Goal: Task Accomplishment & Management: Manage account settings

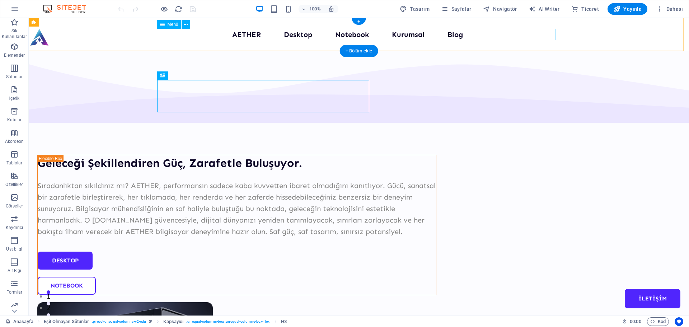
click at [249, 34] on nav "AETHER Desktop Notebook Kurumsal Blog İLETİŞİM" at bounding box center [358, 34] width 399 height 11
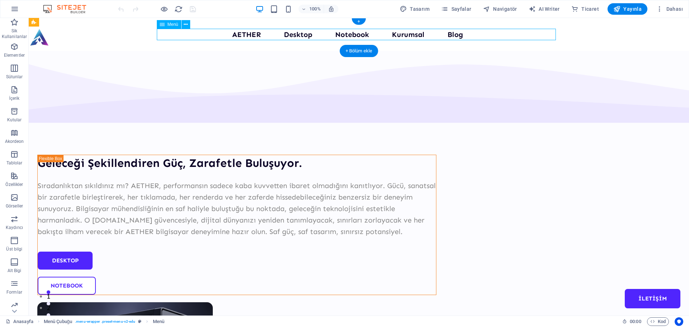
click at [249, 34] on nav "AETHER Desktop Notebook Kurumsal Blog İLETİŞİM" at bounding box center [358, 34] width 399 height 11
select select
select select "1"
select select
select select "2"
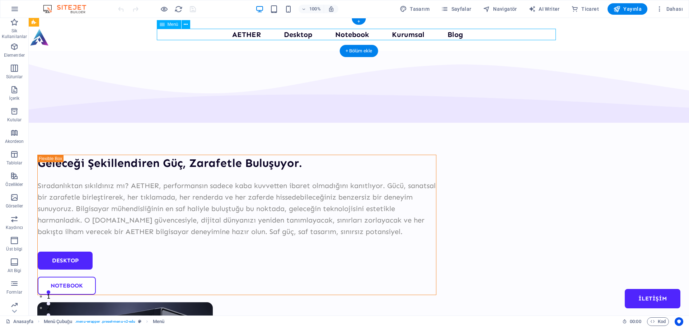
select select
select select "3"
select select
select select "4"
select select
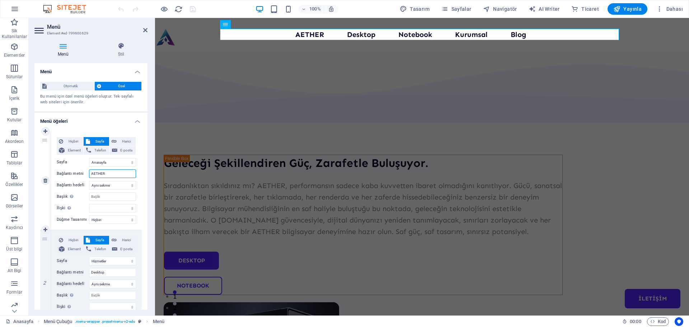
click at [109, 169] on input "AETHER" at bounding box center [112, 173] width 47 height 9
click at [110, 170] on input "AETHER" at bounding box center [112, 173] width 47 height 9
type input "O"
select select
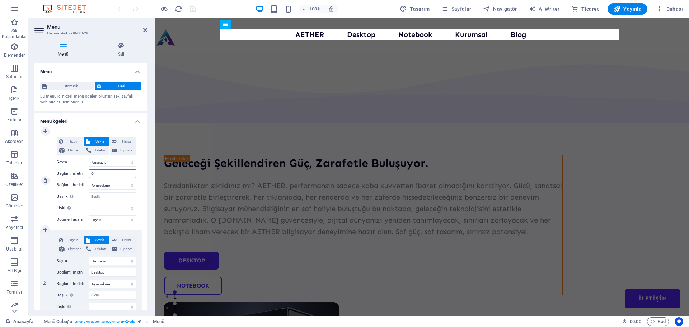
select select
type input "OBilgi"
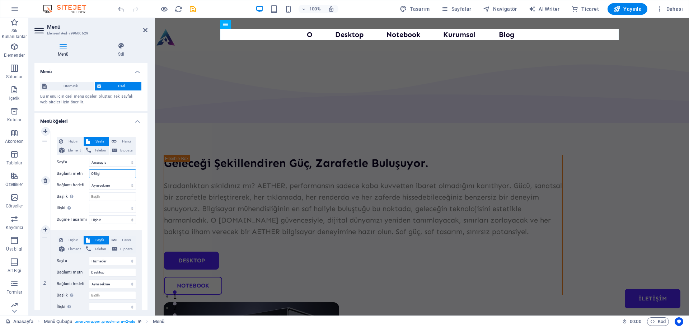
select select
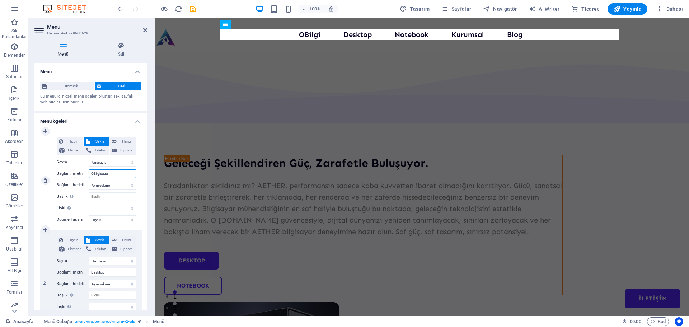
type input "OBilgisauar"
select select
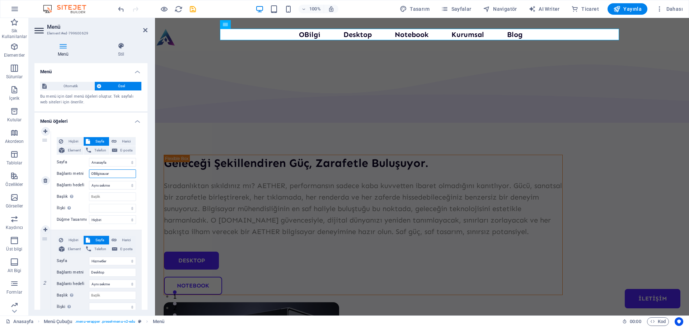
select select
type input "OBilgisa"
select select
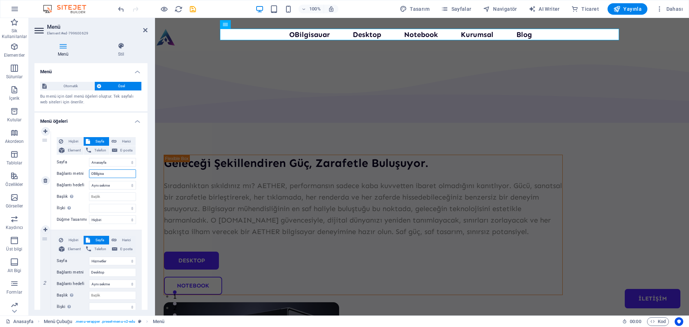
select select
type input "OBilgisayar"
select select
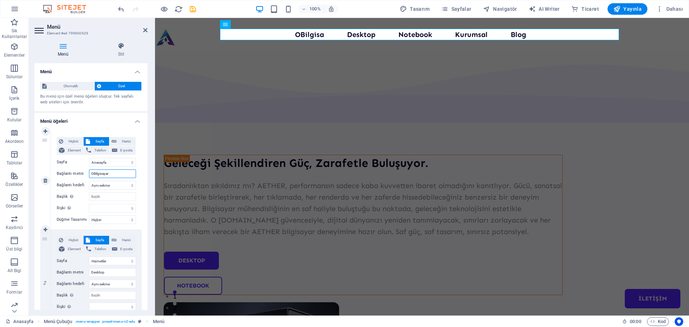
select select
click at [92, 174] on input "OBilgisayar" at bounding box center [112, 173] width 47 height 9
type input "Bilgisayar"
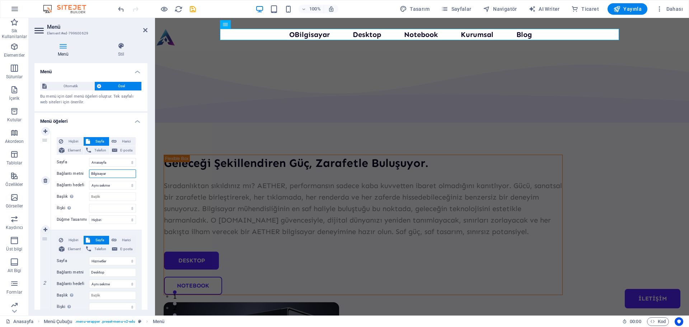
select select
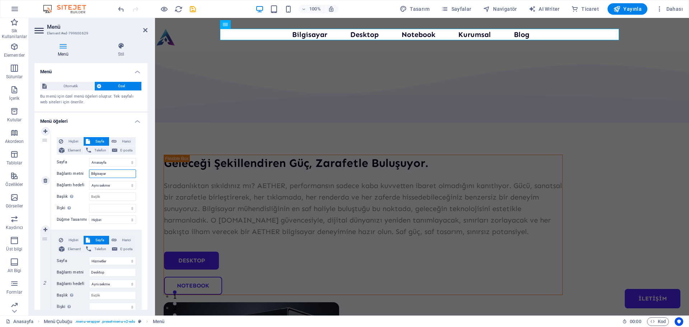
scroll to position [36, 0]
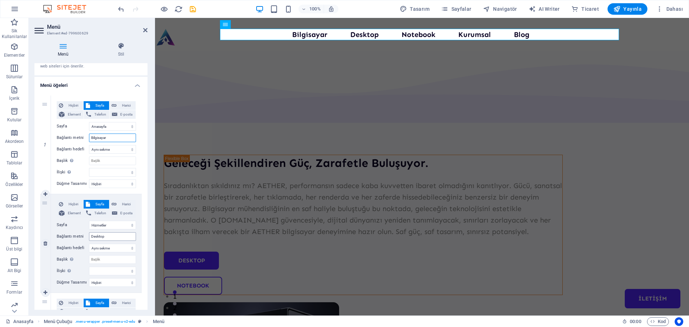
type input "Bilgisayar"
click at [115, 238] on input "Desktop" at bounding box center [112, 236] width 47 height 9
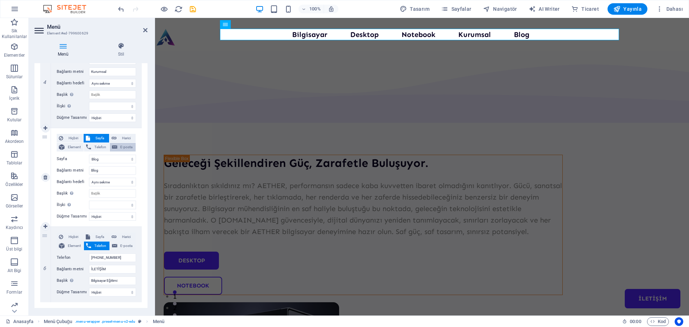
scroll to position [416, 0]
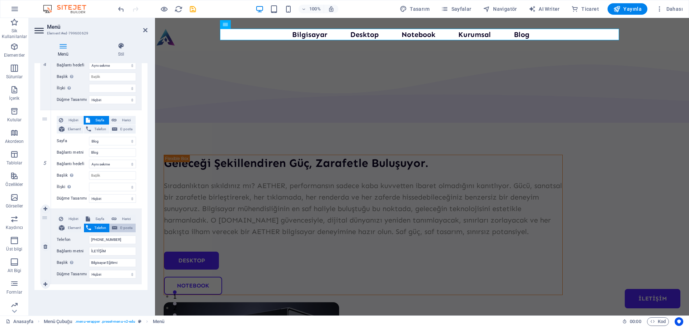
click at [123, 227] on span "E-posta" at bounding box center [126, 227] width 14 height 9
select select
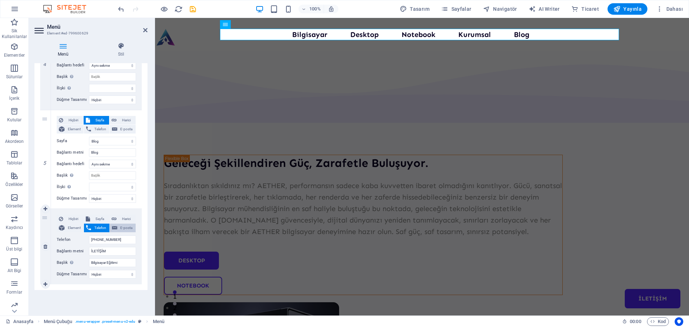
select select
click at [123, 237] on input "E-posta" at bounding box center [112, 239] width 47 height 9
type input "[EMAIL_ADDRESS][DOMAIN_NAME]"
select select
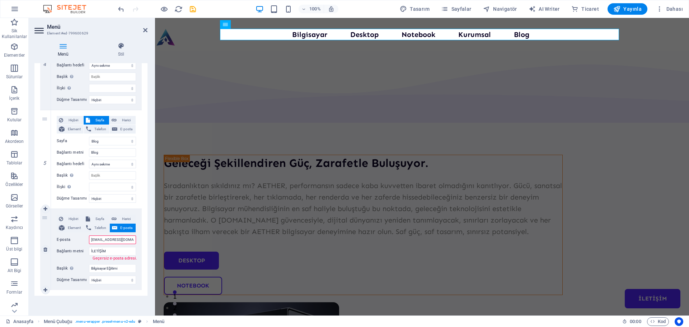
select select
type input "[EMAIL_ADDRESS][DOMAIN_NAME]"
click at [124, 250] on input "İLETİŞİM" at bounding box center [112, 251] width 47 height 9
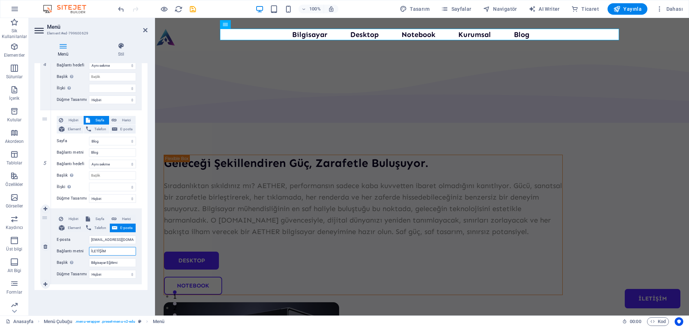
click at [124, 250] on input "İLETİŞİM" at bounding box center [112, 251] width 47 height 9
type input "B"
select select
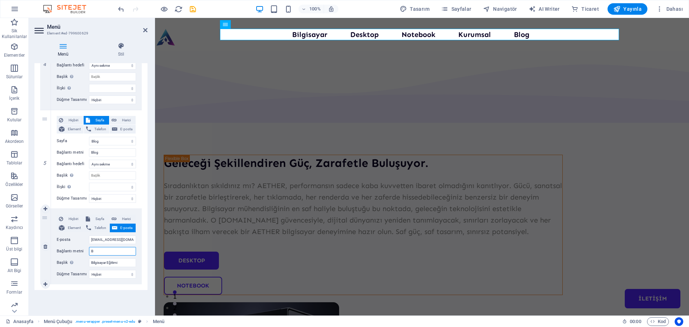
select select
type input "Bize"
select select
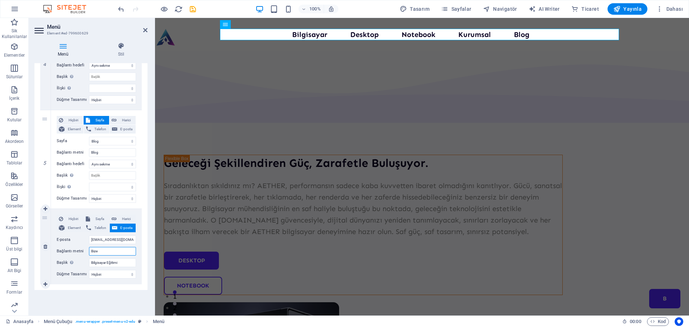
select select
type input "Bize Ulaşın"
select select
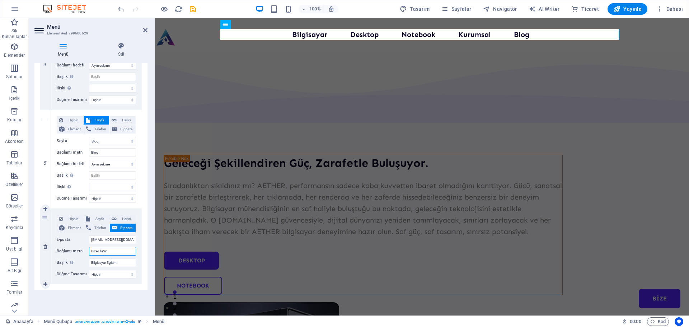
select select
type input "Bize Ulaşın"
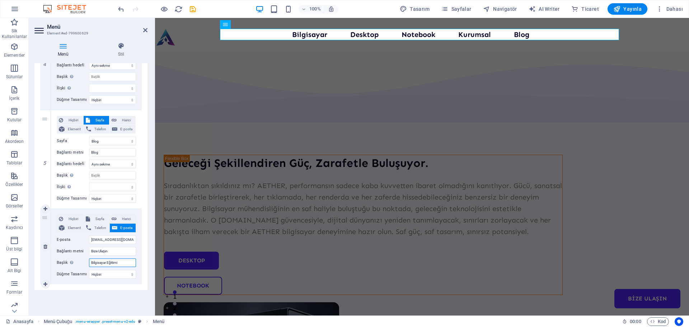
click at [126, 263] on input "Bilgisayar Eğitimi" at bounding box center [112, 262] width 47 height 9
click at [125, 264] on input "Bilgisayar Eğitimi" at bounding box center [112, 262] width 47 height 9
type input "Bilgisayar Servis"
select select
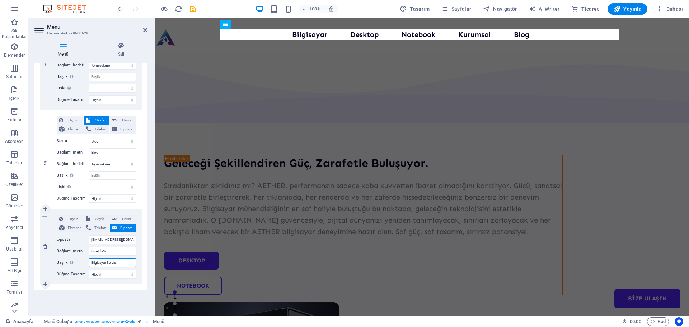
select select
type input "Bilgisayar Servis"
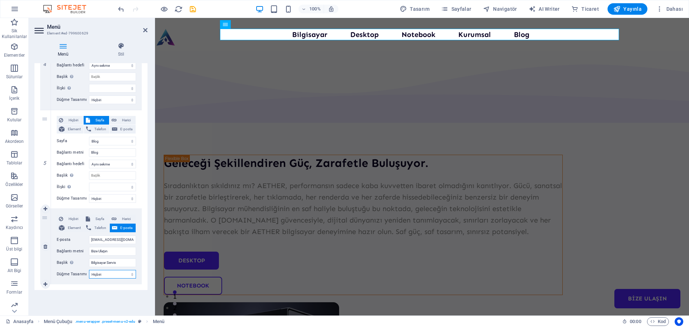
click at [118, 273] on select "Hiçbiri Varsayılan Birincil İkincil" at bounding box center [112, 274] width 47 height 9
select select "primary"
click at [89, 270] on select "Hiçbiri Varsayılan Birincil İkincil" at bounding box center [112, 274] width 47 height 9
select select
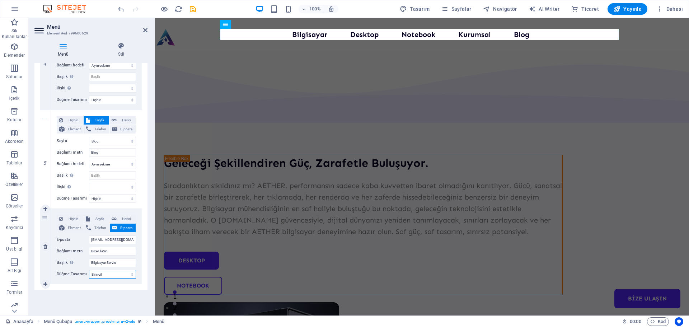
select select
click at [115, 273] on select "Hiçbiri Varsayılan Birincil İkincil" at bounding box center [112, 274] width 47 height 9
select select "default"
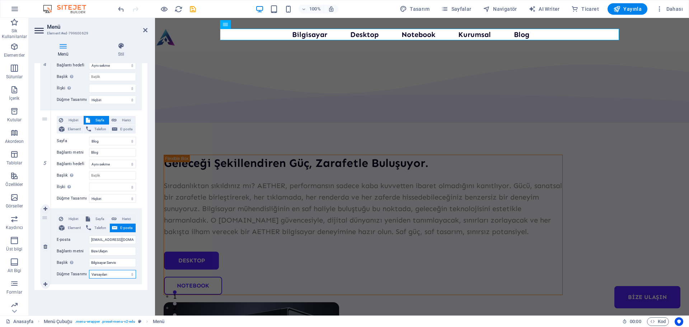
click at [89, 270] on select "Hiçbiri Varsayılan Birincil İkincil" at bounding box center [112, 274] width 47 height 9
select select
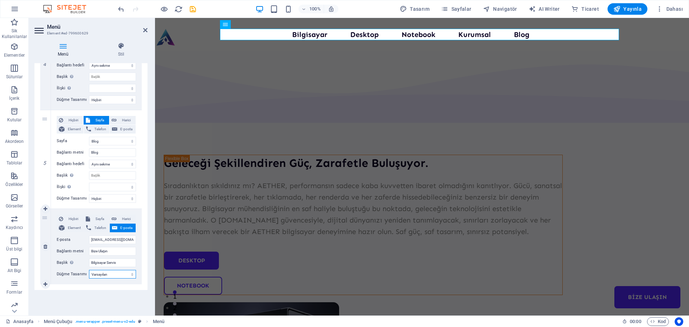
select select
click at [112, 273] on select "Hiçbiri Varsayılan Birincil İkincil" at bounding box center [112, 274] width 47 height 9
select select "secondary"
click at [89, 270] on select "Hiçbiri Varsayılan Birincil İkincil" at bounding box center [112, 274] width 47 height 9
select select
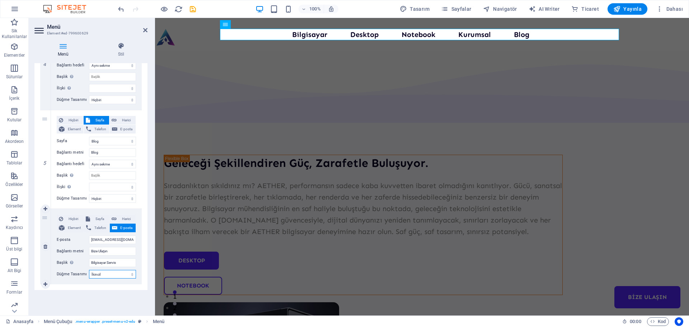
select select
click at [111, 275] on select "Hiçbiri Varsayılan Birincil İkincil" at bounding box center [112, 274] width 47 height 9
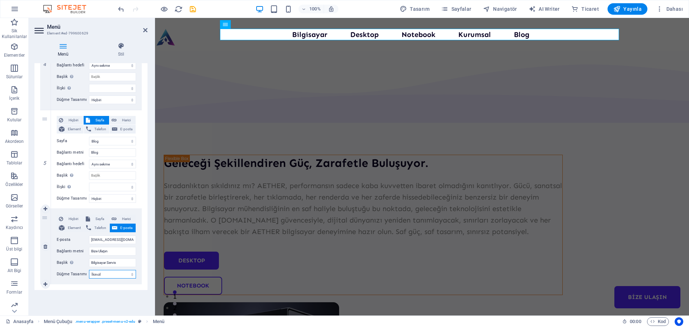
select select
click at [89, 270] on select "Hiçbiri Varsayılan Birincil İkincil" at bounding box center [112, 274] width 47 height 9
select select
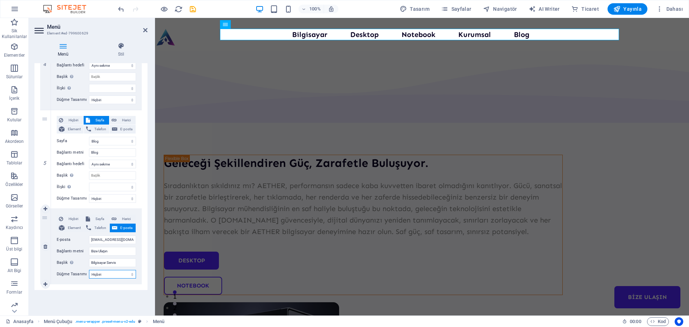
select select
click at [123, 264] on input "Bilgisayar Servis" at bounding box center [112, 262] width 47 height 9
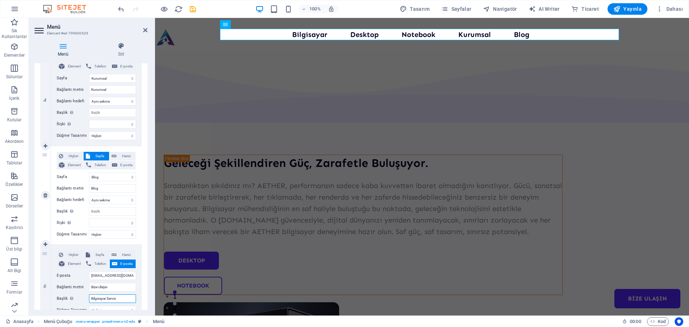
scroll to position [344, 0]
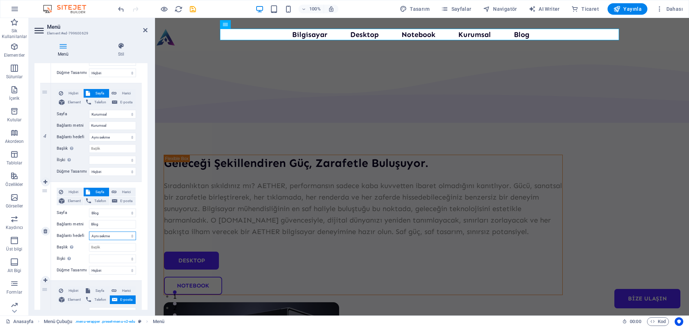
click at [118, 236] on select "Yeni sekme Aynı sekme Kaplama" at bounding box center [112, 235] width 47 height 9
select select "blank"
click at [89, 231] on select "Yeni sekme Aynı sekme Kaplama" at bounding box center [112, 235] width 47 height 9
select select
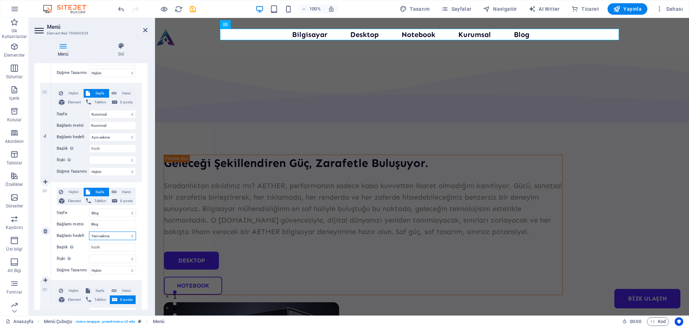
select select
click at [115, 247] on input "Başlık Ek bağlantı tanımının bağlantı metniyle aynı olmaması gerekir. Başlık, g…" at bounding box center [112, 247] width 47 height 9
type input "Bilgisayar"
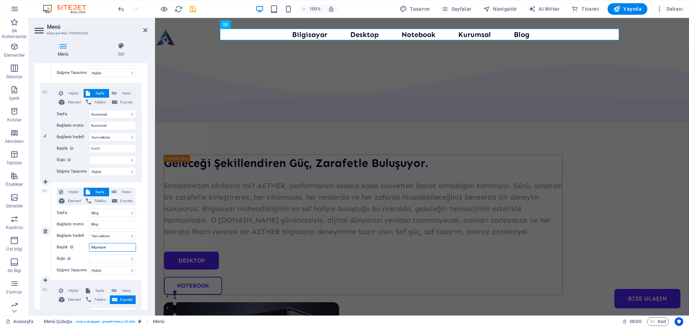
select select
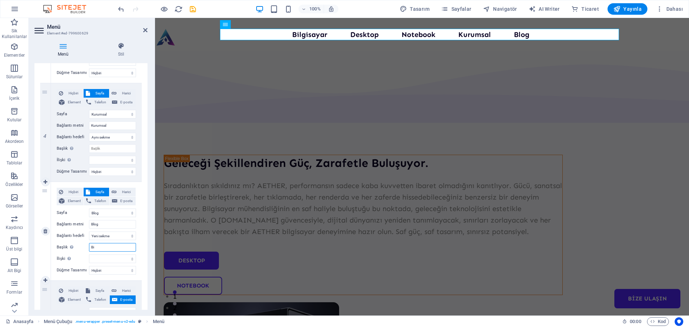
type input "B"
type input "E"
select select
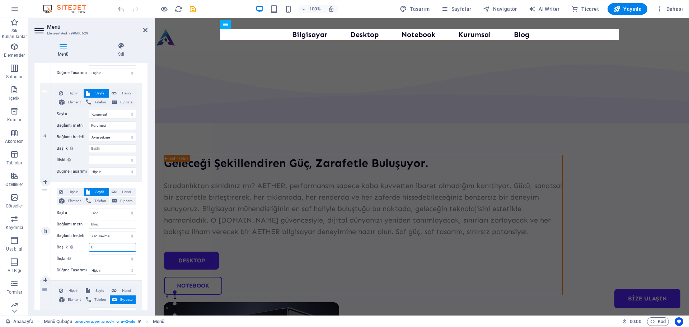
select select
type input "En iyi"
select select
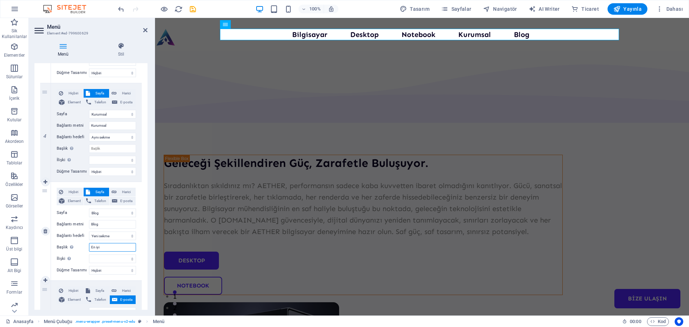
select select
type input "En iyi bilgisayar"
select select
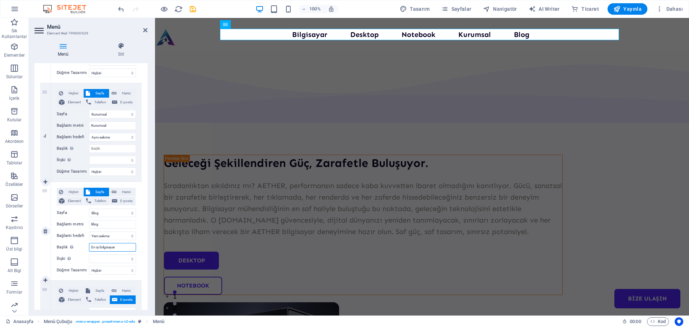
select select
type input "En iyi bilgisayar"
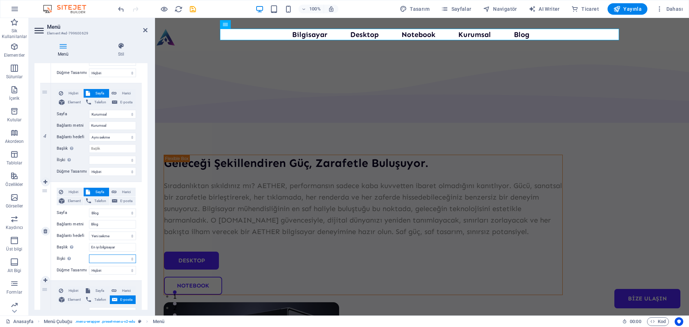
click at [118, 258] on select "alternate oluşturan bookmark harici yardım lisans ileri nofollow noreferrer noo…" at bounding box center [112, 258] width 47 height 9
click at [116, 269] on select "Hiçbiri Varsayılan Birincil İkincil" at bounding box center [112, 270] width 47 height 9
select select "primary"
click at [89, 266] on select "Hiçbiri Varsayılan Birincil İkincil" at bounding box center [112, 270] width 47 height 9
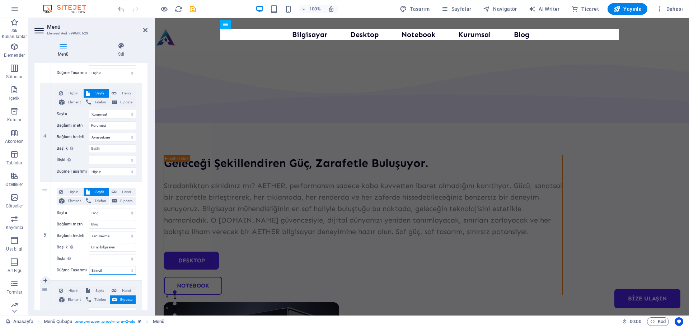
select select
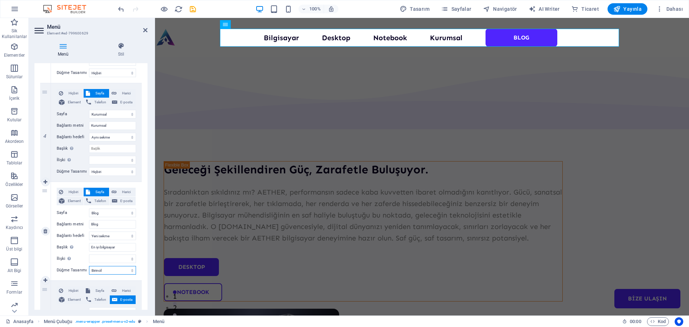
click at [111, 270] on select "Hiçbiri Varsayılan Birincil İkincil" at bounding box center [112, 270] width 47 height 9
select select "default"
click at [89, 266] on select "Hiçbiri Varsayılan Birincil İkincil" at bounding box center [112, 270] width 47 height 9
select select
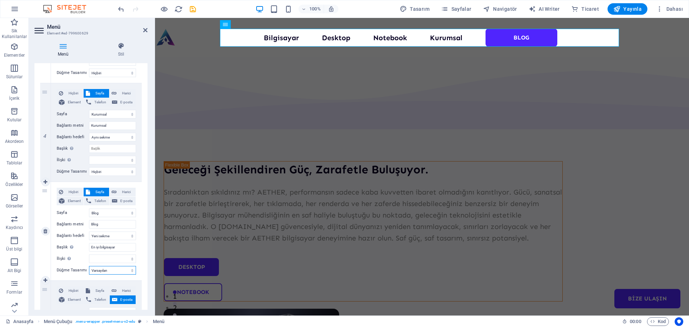
select select
click at [110, 269] on select "Hiçbiri Varsayılan Birincil İkincil" at bounding box center [112, 270] width 47 height 9
select select "secondary"
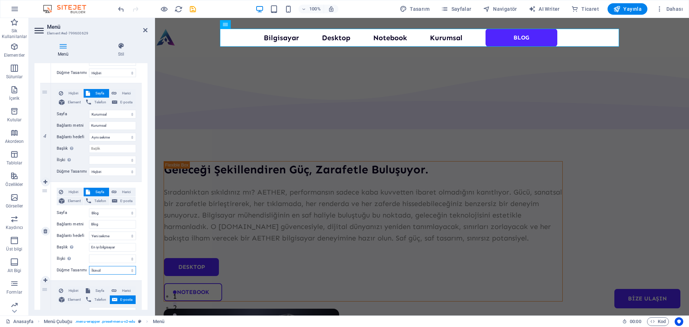
click at [89, 266] on select "Hiçbiri Varsayılan Birincil İkincil" at bounding box center [112, 270] width 47 height 9
select select
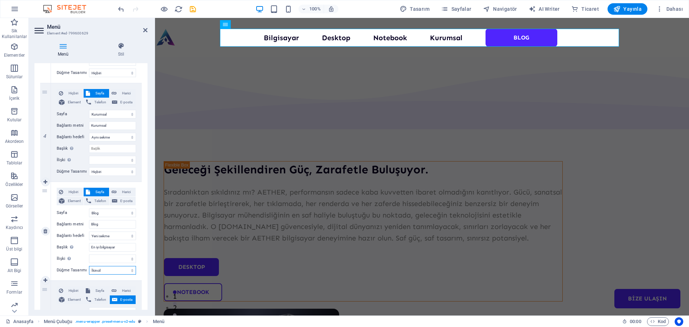
select select
click at [108, 272] on select "Hiçbiri Varsayılan Birincil İkincil" at bounding box center [112, 270] width 47 height 9
select select
click at [89, 266] on select "Hiçbiri Varsayılan Birincil İkincil" at bounding box center [112, 270] width 47 height 9
select select
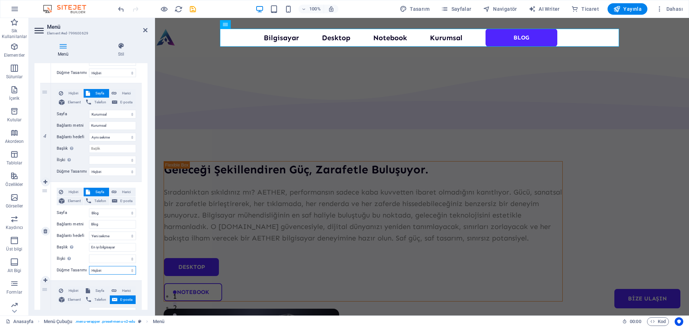
select select
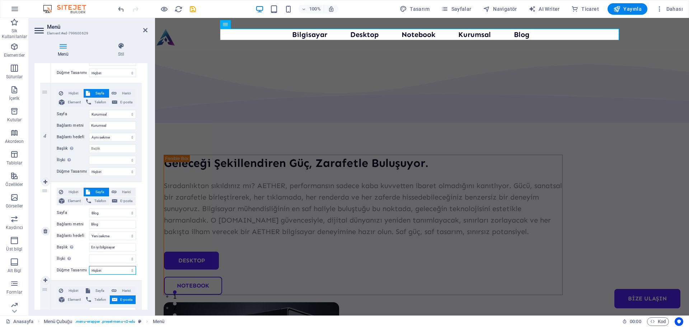
scroll to position [308, 0]
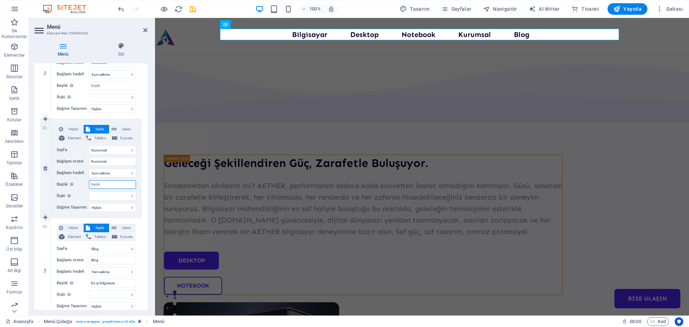
click at [112, 184] on input "Başlık Ek bağlantı tanımının bağlantı metniyle aynı olmaması gerekir. Başlık, g…" at bounding box center [112, 184] width 47 height 9
type input "Bilgisayar Kurumsal"
select select
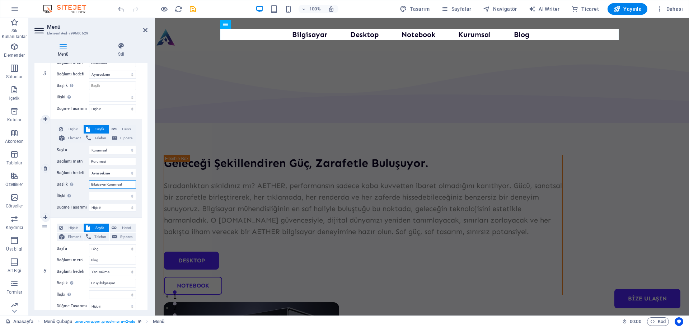
select select
drag, startPoint x: 108, startPoint y: 185, endPoint x: 85, endPoint y: 181, distance: 22.5
click at [85, 181] on div "Başlık Ek bağlantı tanımının bağlantı metniyle aynı olmaması gerekir. Başlık, g…" at bounding box center [96, 184] width 79 height 9
type input "Kurumsal"
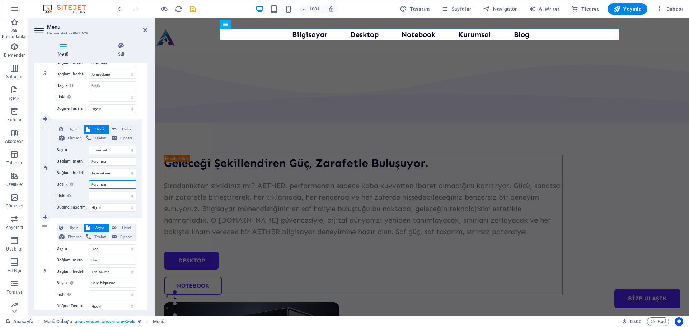
select select
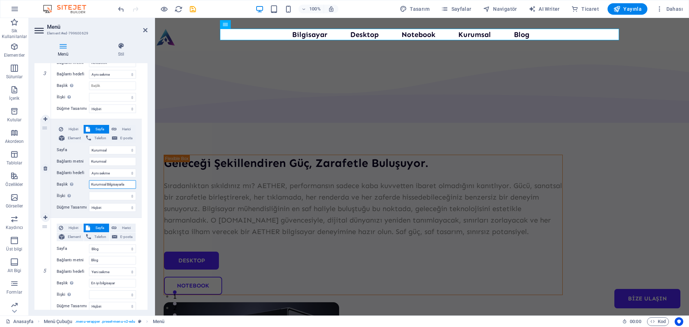
type input "Kurumsal Bilgisayarlar"
select select
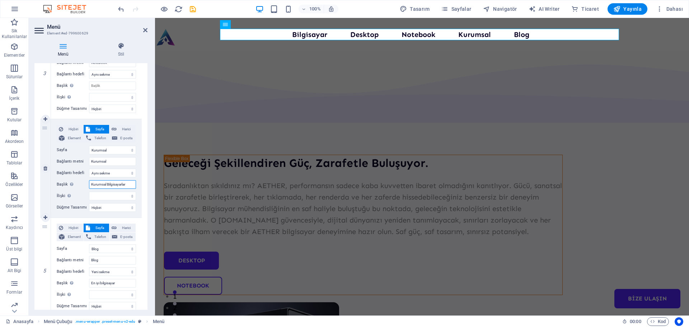
select select
type input "Kurumsal Bilgisayar"
select select
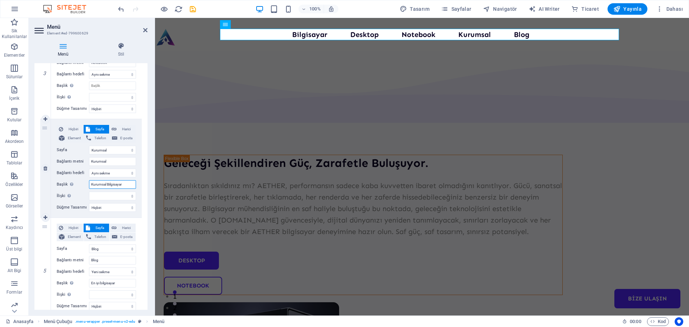
select select
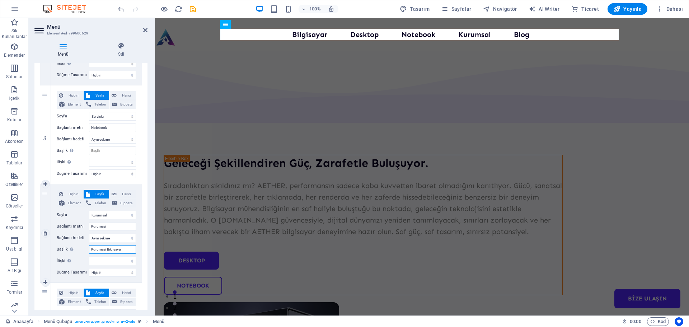
scroll to position [236, 0]
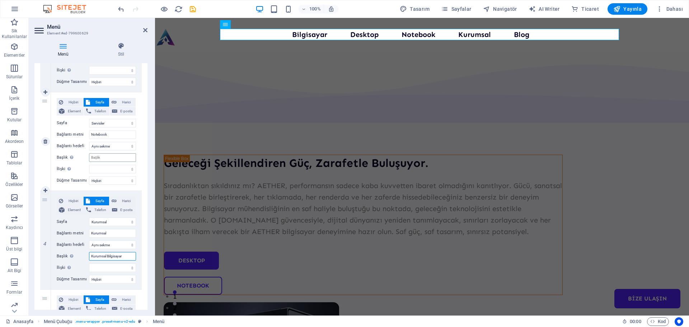
type input "Kurumsal Bilgisayar"
click at [115, 156] on input "Başlık Ek bağlantı tanımının bağlantı metniyle aynı olmaması gerekir. Başlık, g…" at bounding box center [112, 157] width 47 height 9
type input "Laptop"
select select
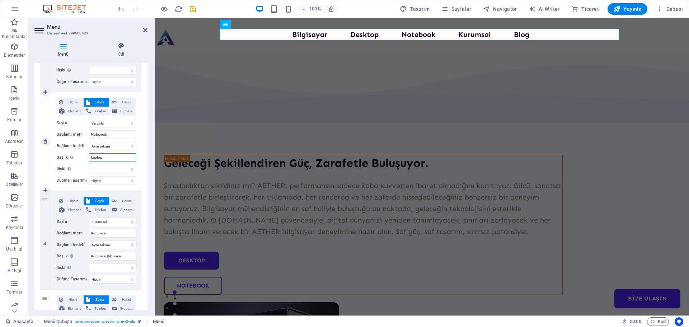
select select
type input "Laptop Bilgisayar"
select select
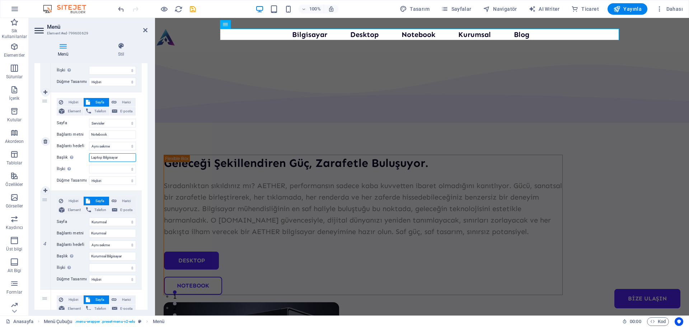
select select
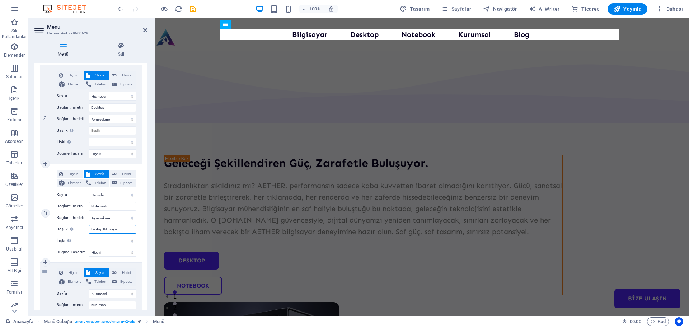
scroll to position [129, 0]
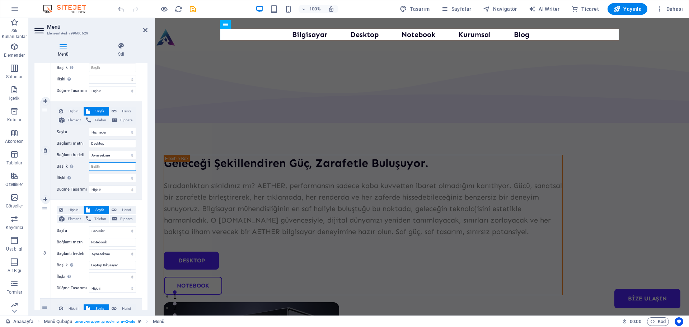
click at [111, 163] on input "Başlık Ek bağlantı tanımının bağlantı metniyle aynı olmaması gerekir. Başlık, g…" at bounding box center [112, 166] width 47 height 9
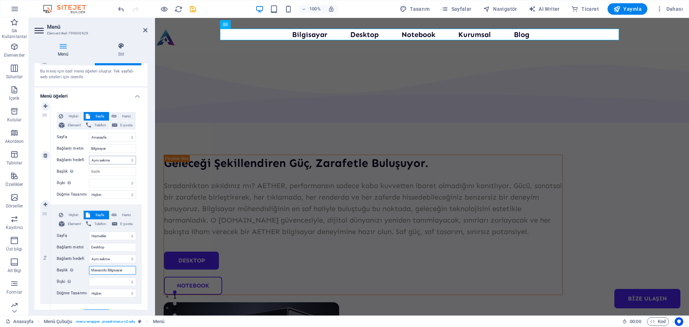
scroll to position [21, 0]
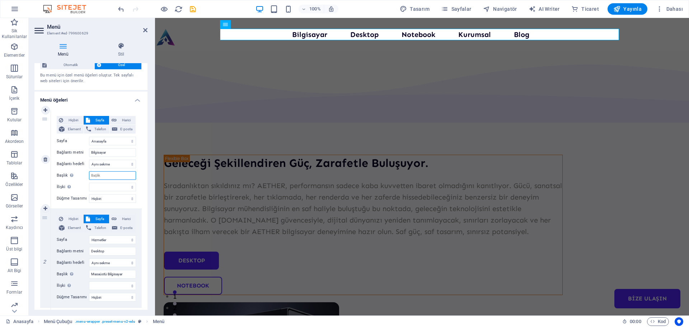
click at [113, 175] on input "Başlık Ek bağlantı tanımının bağlantı metniyle aynı olmaması gerekir. Başlık, g…" at bounding box center [112, 175] width 47 height 9
click at [112, 186] on select "alternate oluşturan bookmark harici yardım lisans ileri nofollow noreferrer noo…" at bounding box center [112, 187] width 47 height 9
click at [110, 178] on input "Başlık Ek bağlantı tanımının bağlantı metniyle aynı olmaması gerekir. Başlık, g…" at bounding box center [112, 175] width 47 height 9
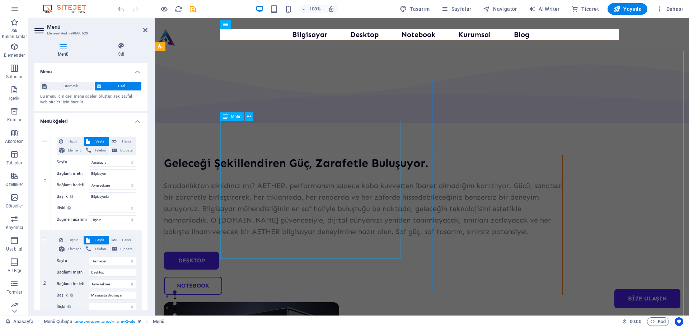
click at [260, 180] on div "Sıradanlıktan sıkıldınız mı? AETHER, performansın sadece kaba kuvvetten ibaret …" at bounding box center [363, 208] width 398 height 57
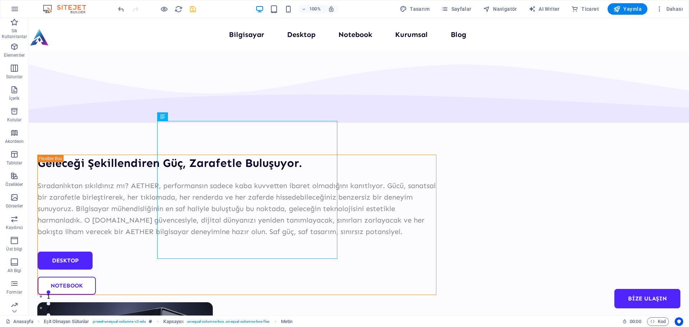
click at [194, 10] on icon "save" at bounding box center [193, 9] width 8 height 8
